Goal: Information Seeking & Learning: Learn about a topic

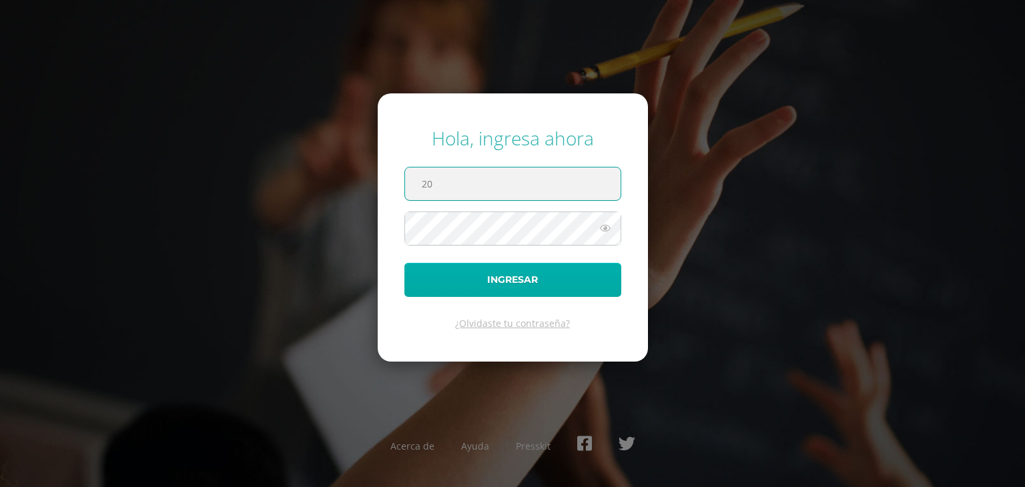
type input "[EMAIL_ADDRESS][DOMAIN_NAME]"
click at [405, 263] on button "Ingresar" at bounding box center [513, 280] width 217 height 34
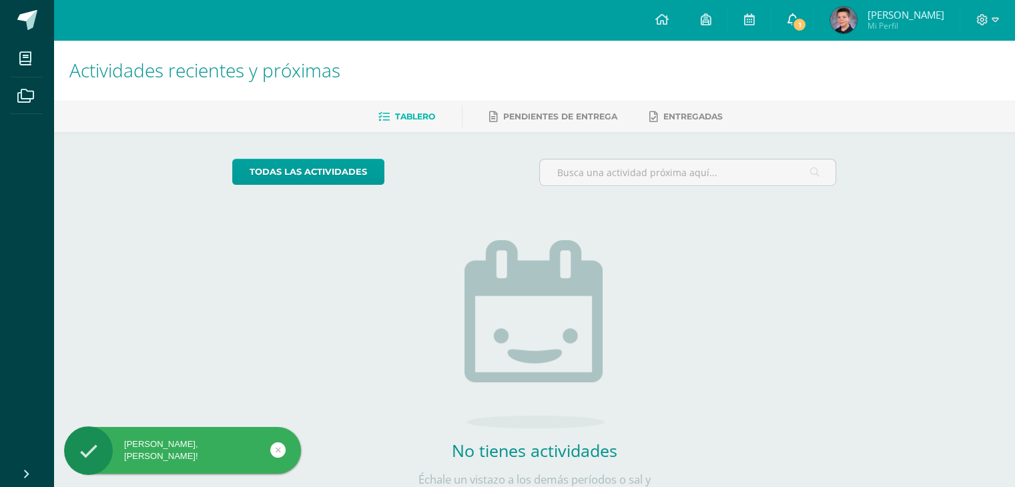
click at [798, 21] on icon at bounding box center [792, 19] width 11 height 12
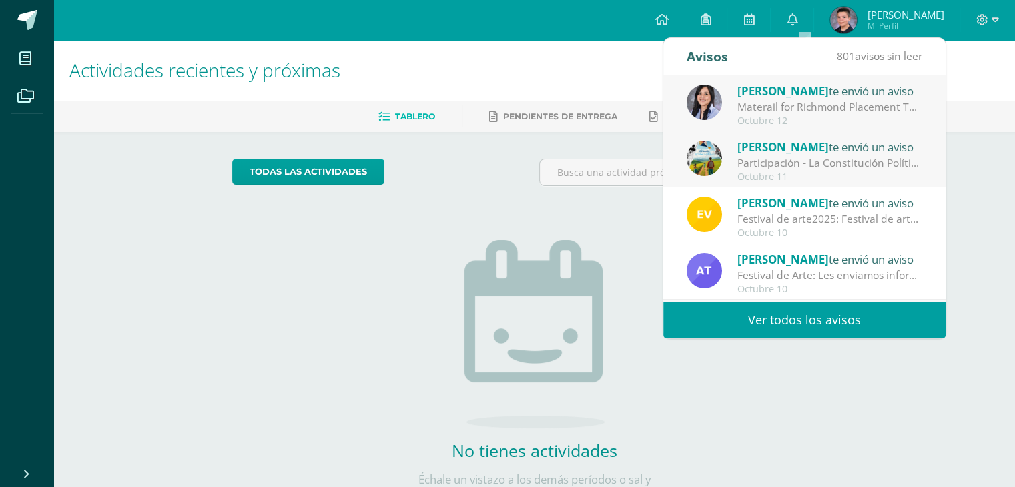
click at [778, 169] on div "Participación - La Constitución Política de [GEOGRAPHIC_DATA]: Buena tarde fami…" at bounding box center [831, 163] width 186 height 15
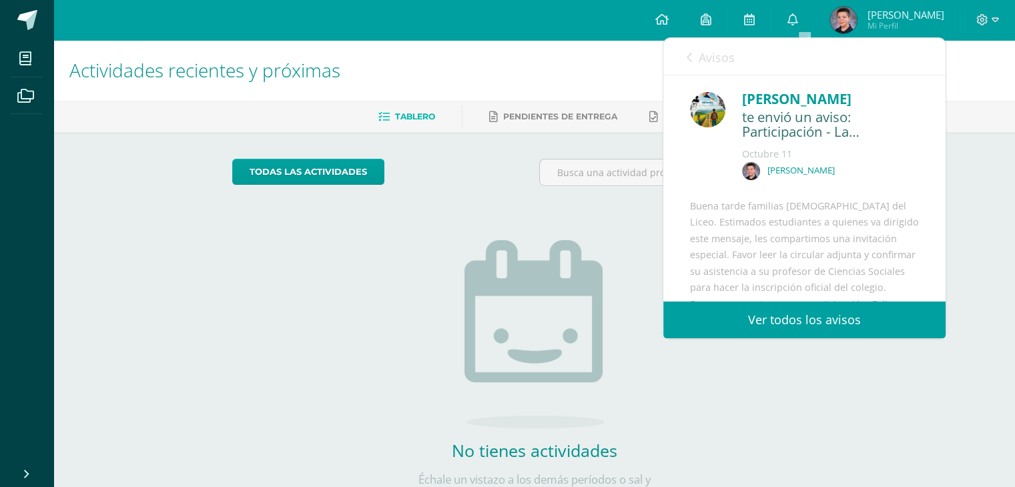
scroll to position [255, 0]
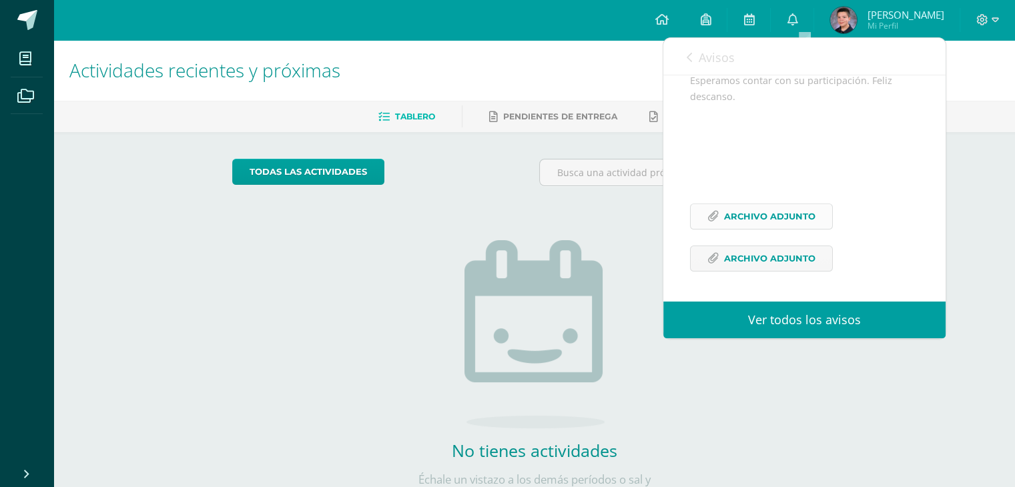
click at [754, 217] on span "Archivo Adjunto" at bounding box center [769, 216] width 91 height 25
